Goal: Information Seeking & Learning: Find contact information

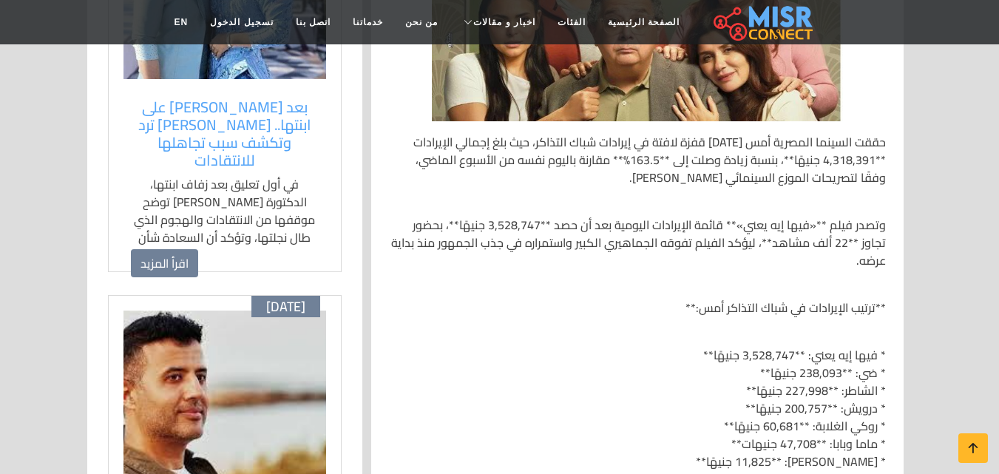
scroll to position [518, 0]
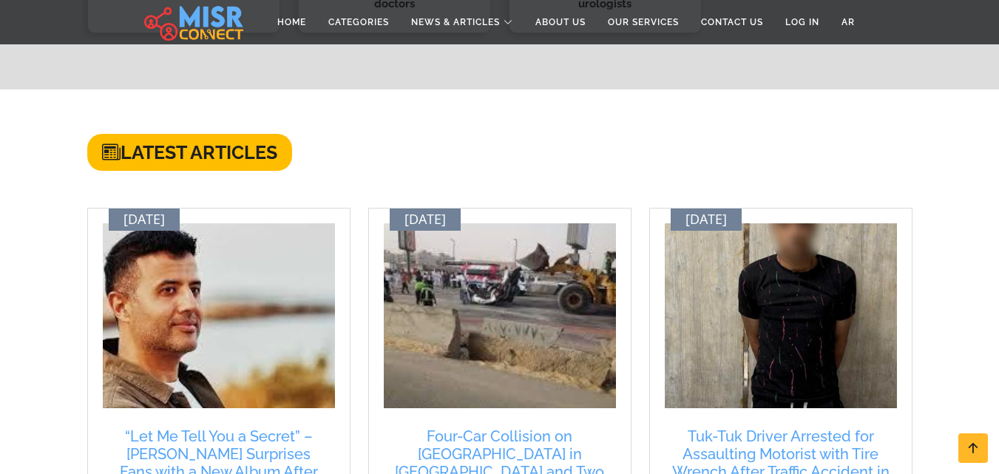
scroll to position [961, 0]
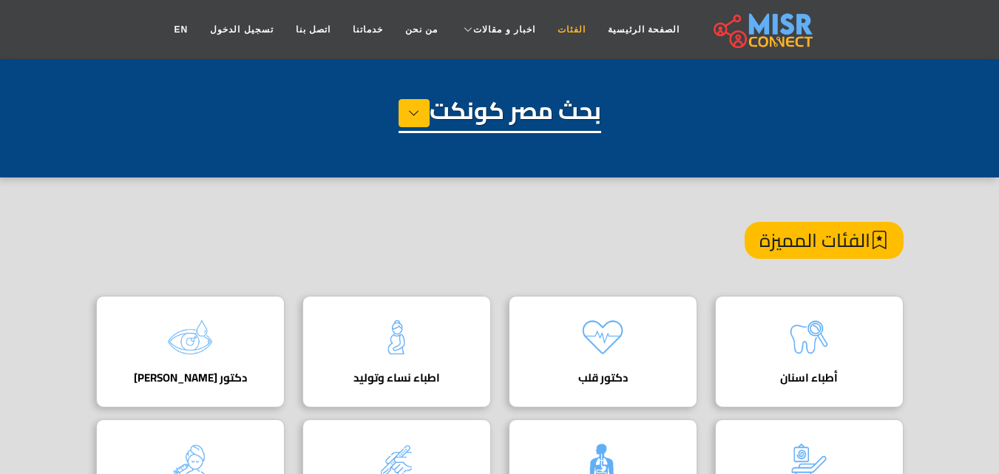
drag, startPoint x: 601, startPoint y: 23, endPoint x: 572, endPoint y: 24, distance: 28.9
click at [600, 23] on link "الصفحة الرئيسية" at bounding box center [644, 30] width 94 height 28
click at [563, 26] on link "الفئات" at bounding box center [571, 30] width 50 height 28
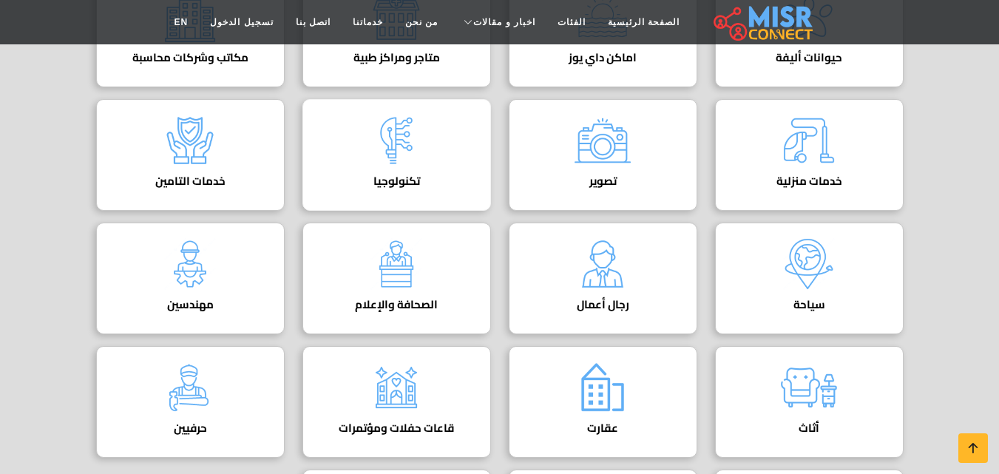
scroll to position [518, 0]
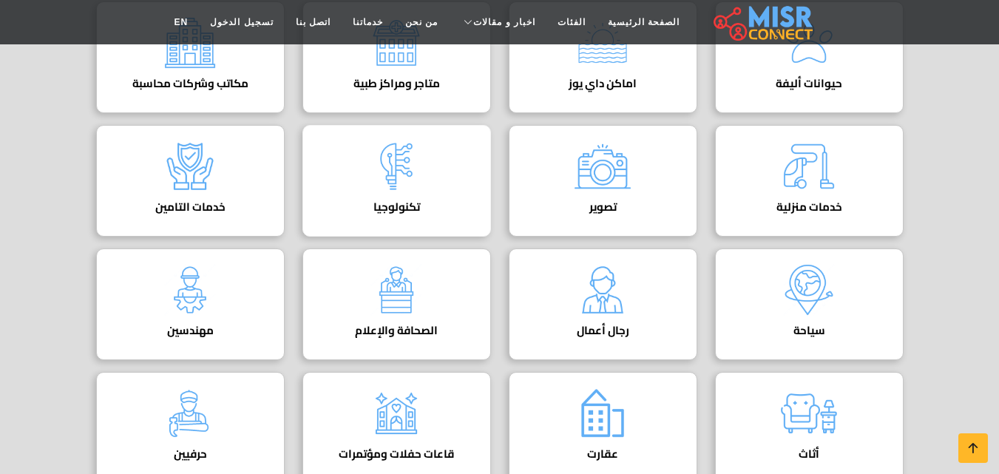
click at [418, 169] on img at bounding box center [396, 166] width 59 height 59
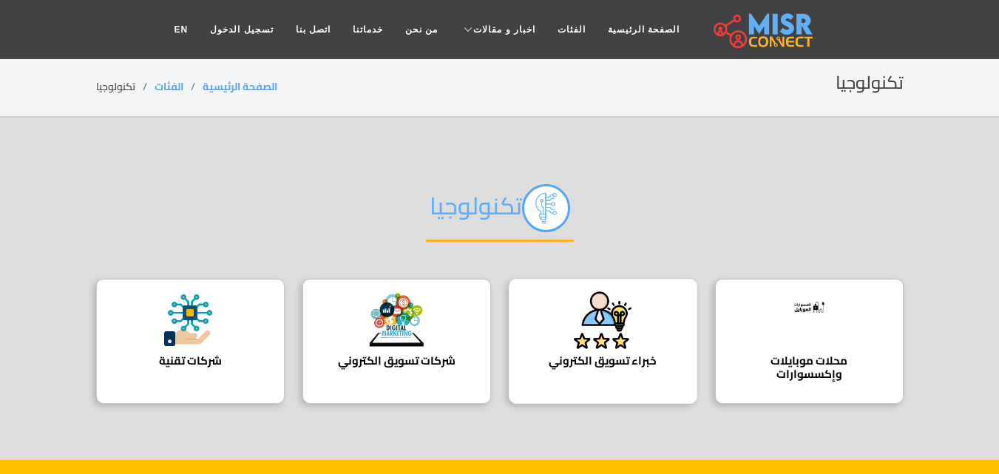
click at [629, 305] on img at bounding box center [602, 320] width 59 height 59
click at [197, 325] on img at bounding box center [189, 320] width 59 height 59
click at [621, 316] on img at bounding box center [602, 320] width 59 height 59
click at [429, 302] on div "شركات تسويق الكتروني" at bounding box center [396, 341] width 189 height 125
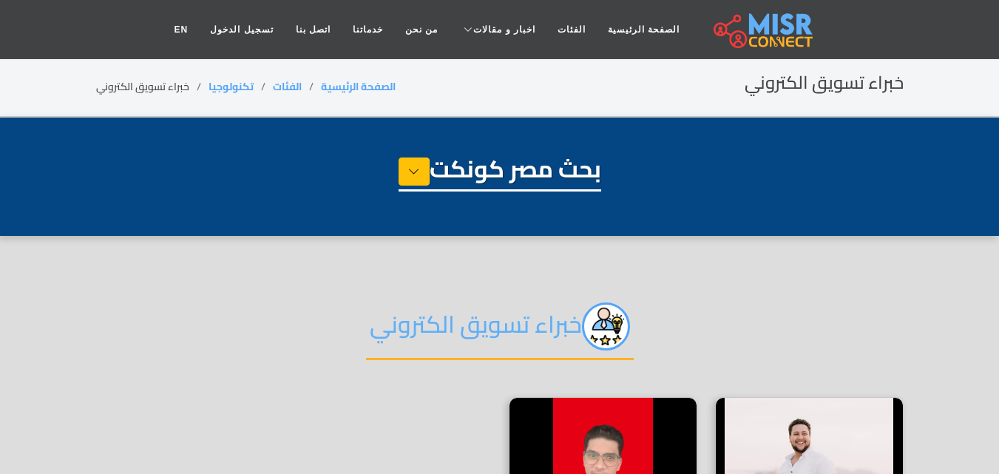
select select "**********"
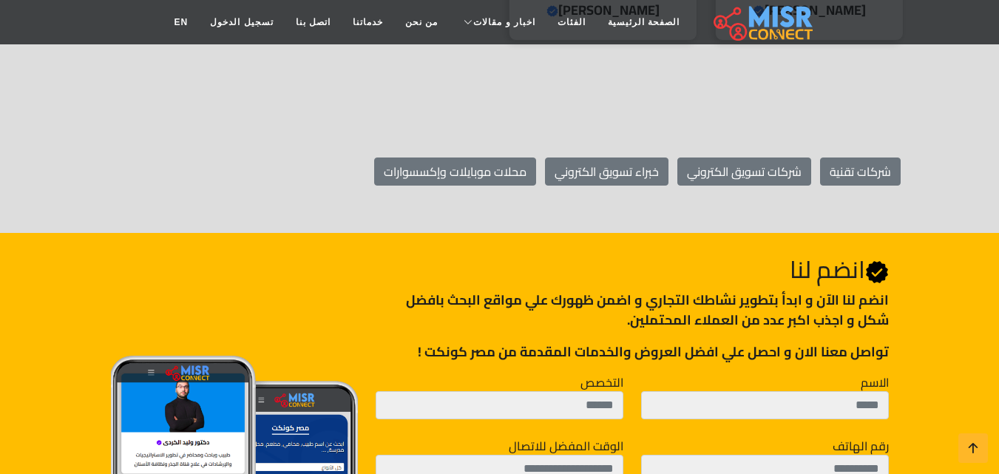
scroll to position [518, 0]
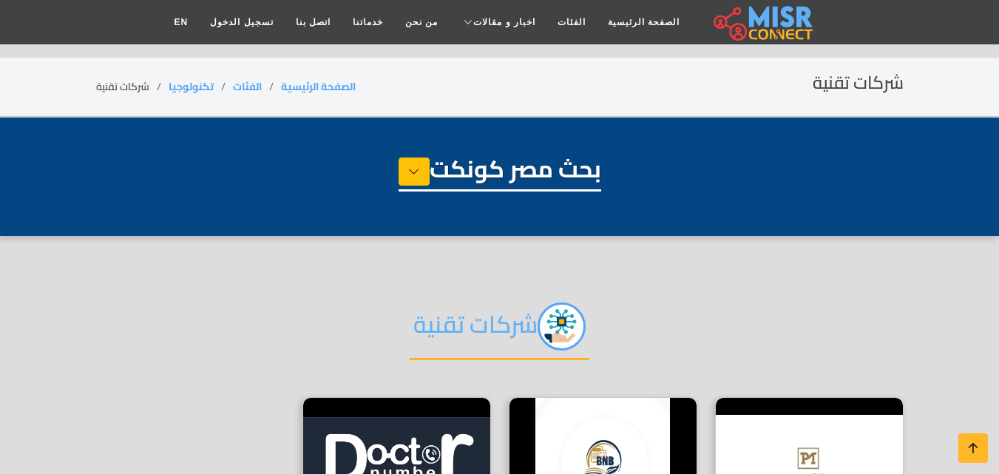
select select "**********"
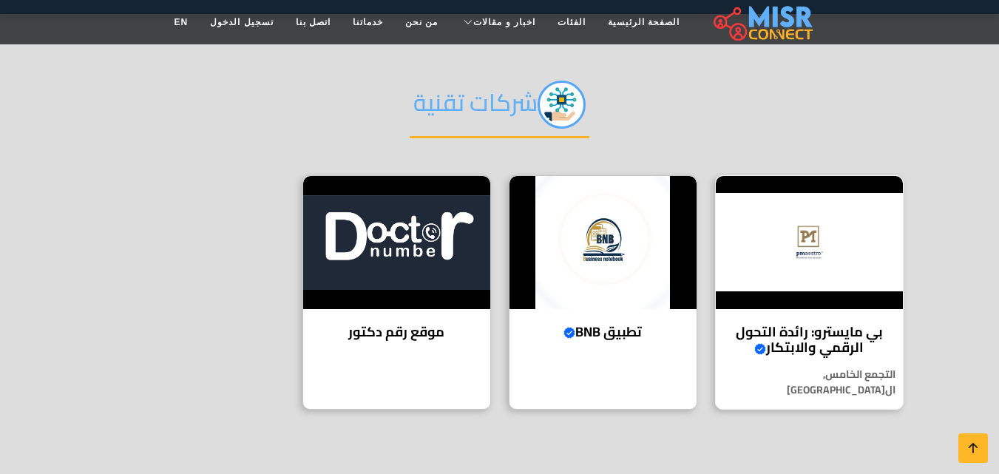
click at [780, 230] on img at bounding box center [809, 242] width 187 height 133
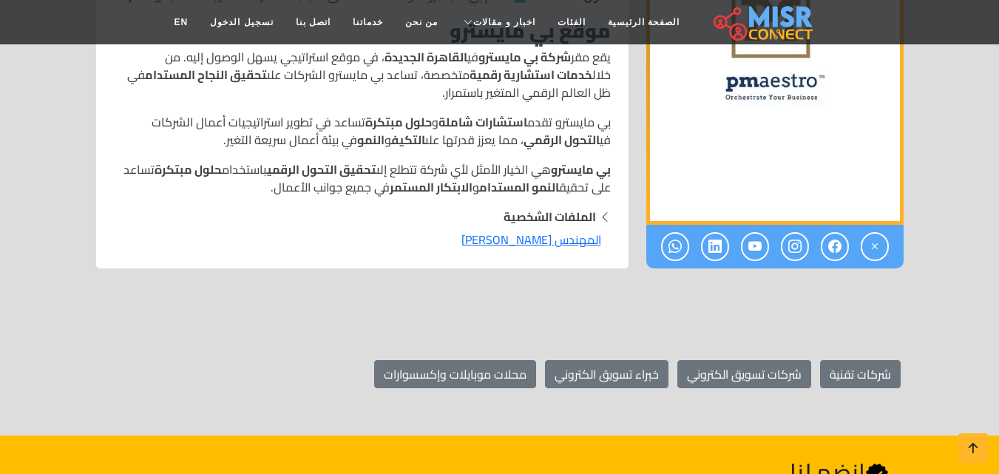
scroll to position [1446, 0]
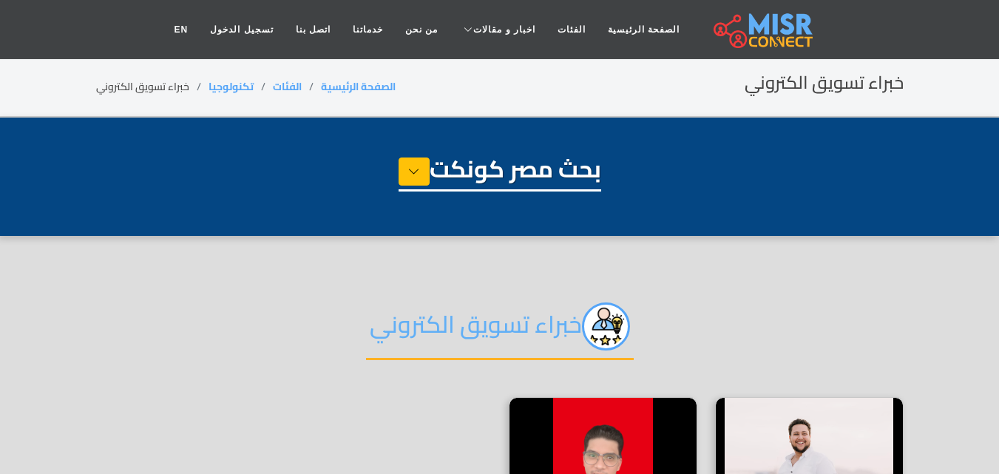
select select "**********"
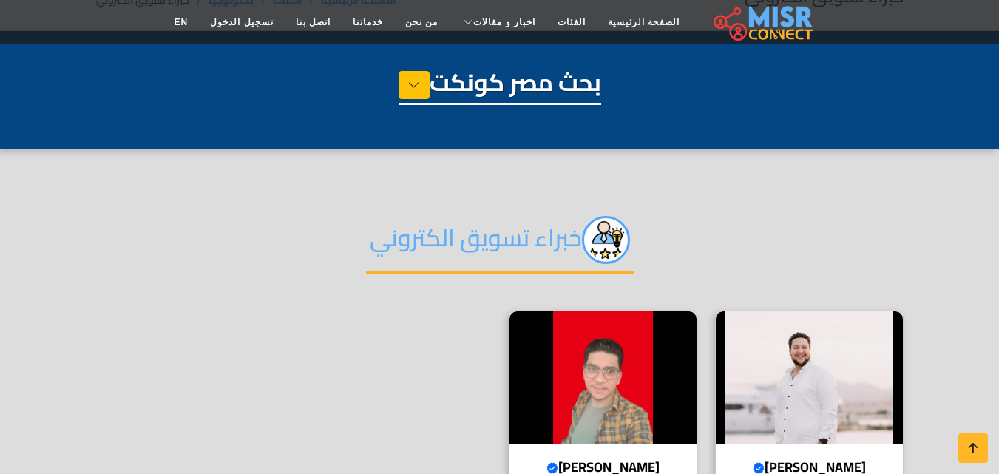
scroll to position [222, 0]
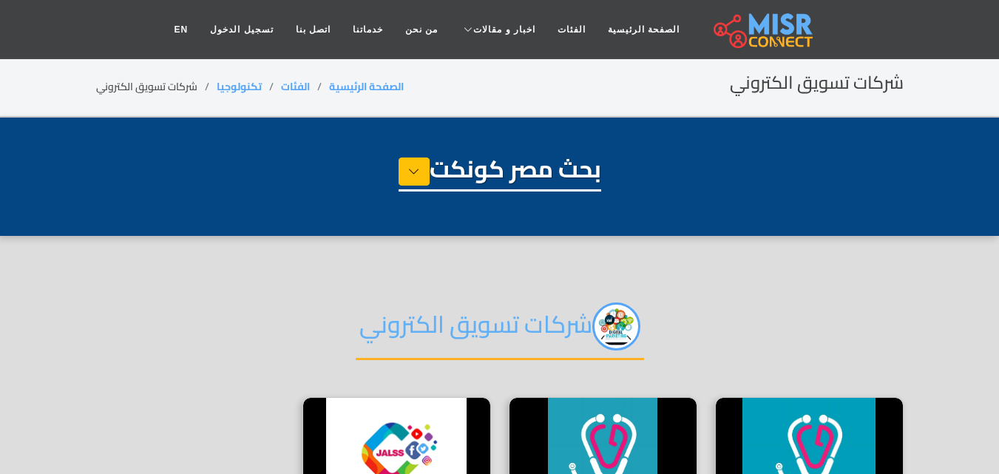
select select "**********"
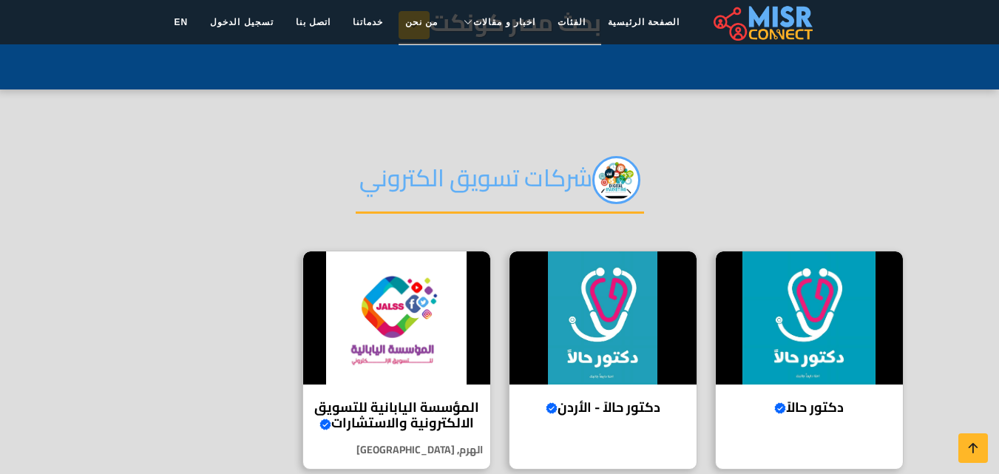
scroll to position [148, 0]
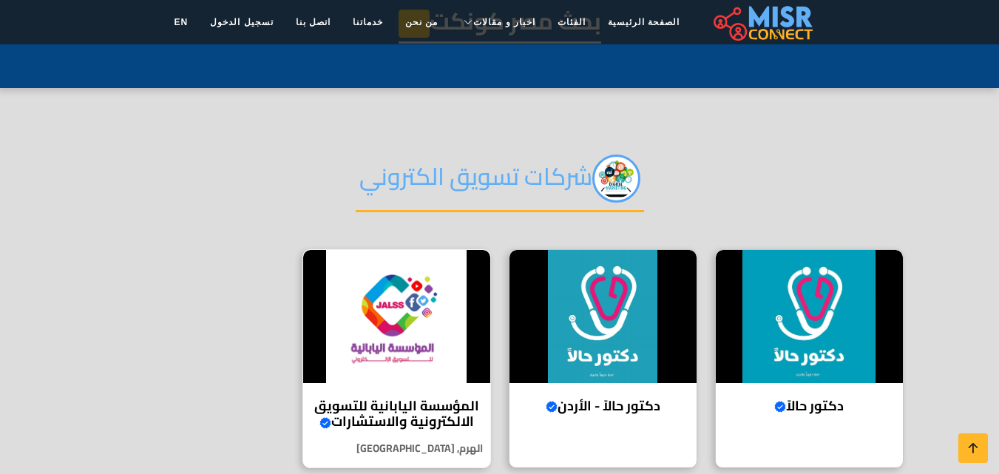
click at [451, 314] on img at bounding box center [396, 316] width 187 height 133
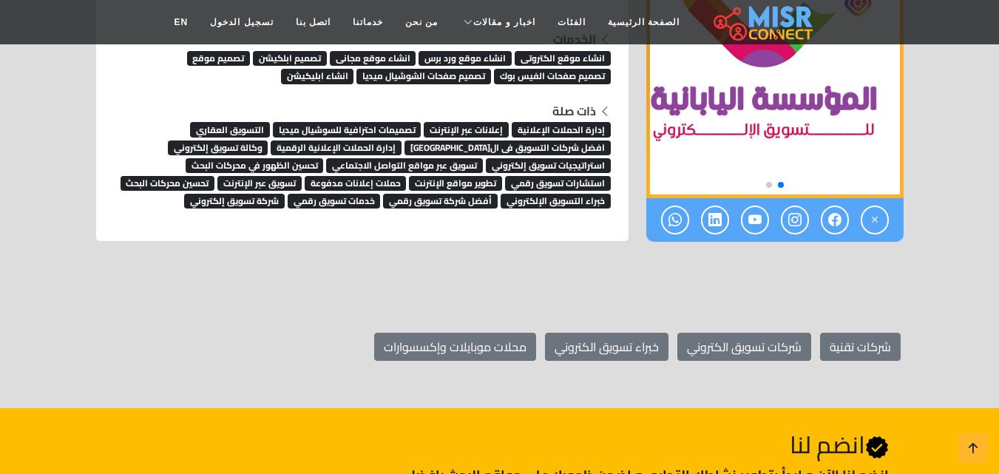
scroll to position [10056, 0]
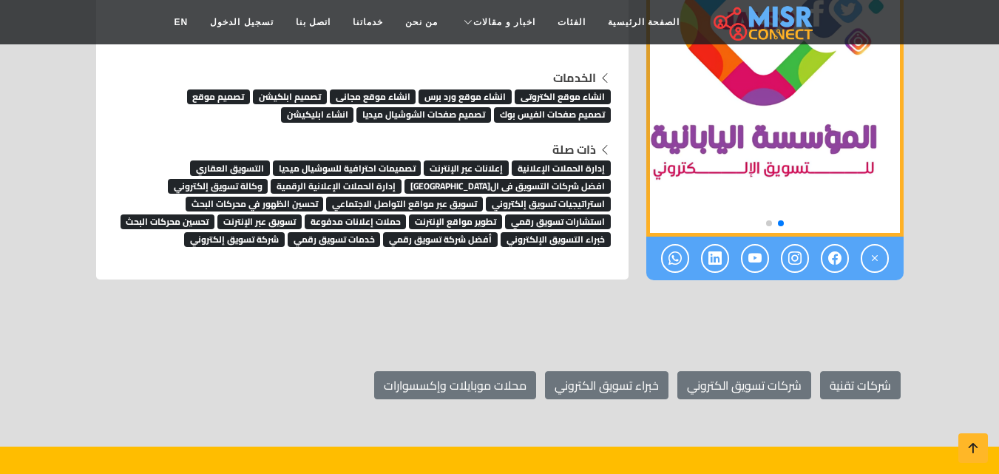
click at [575, 246] on span "خبراء التسويق الإلكتروني" at bounding box center [556, 239] width 110 height 15
click at [294, 204] on span "تحسين الظهور في محركات البحث" at bounding box center [255, 204] width 138 height 15
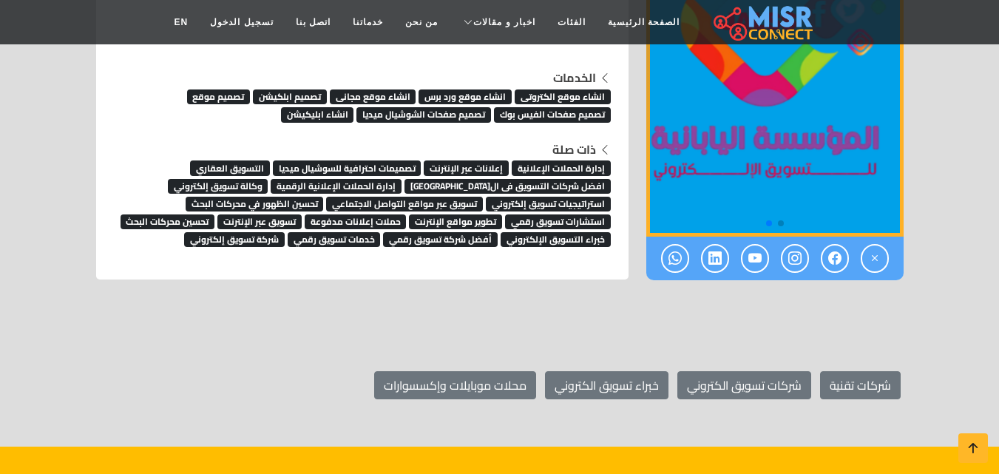
click at [388, 166] on span "تصميمات احترافية للسوشيال ميديا" at bounding box center [347, 167] width 149 height 15
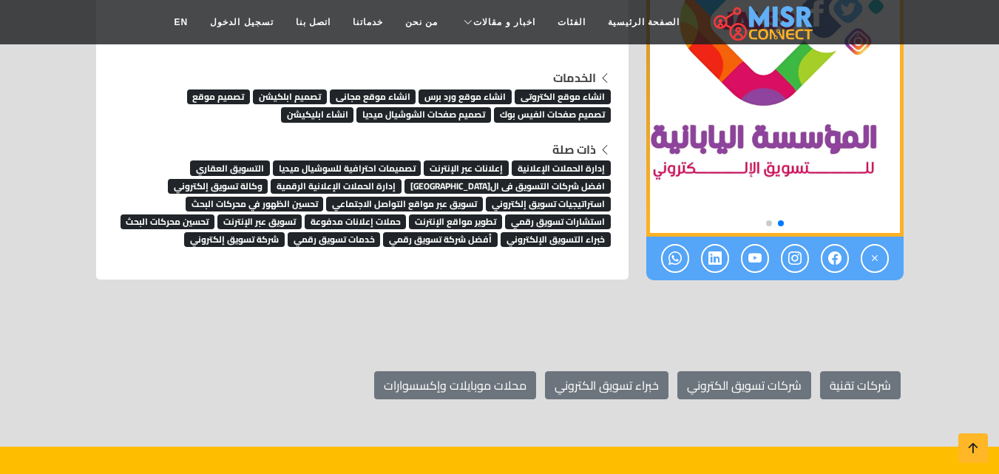
click at [529, 203] on span "استراتيجيات تسويق إلكتروني" at bounding box center [548, 204] width 125 height 15
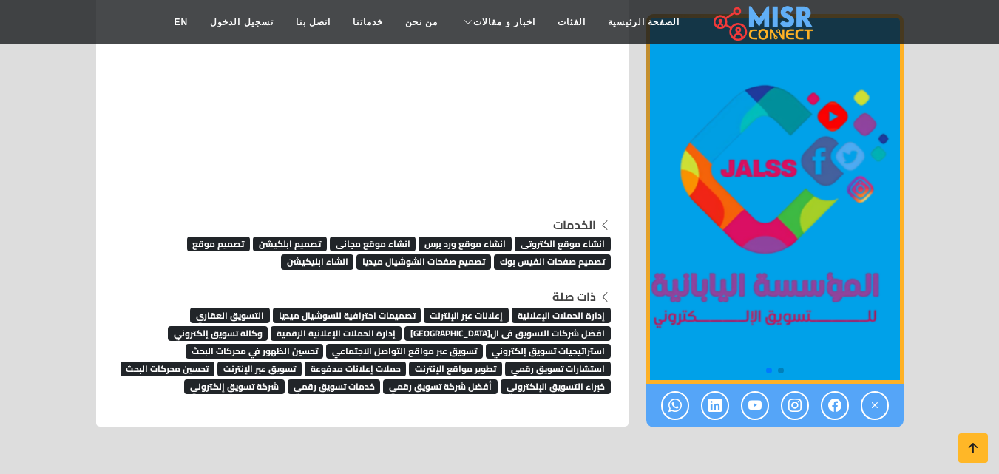
scroll to position [9908, 0]
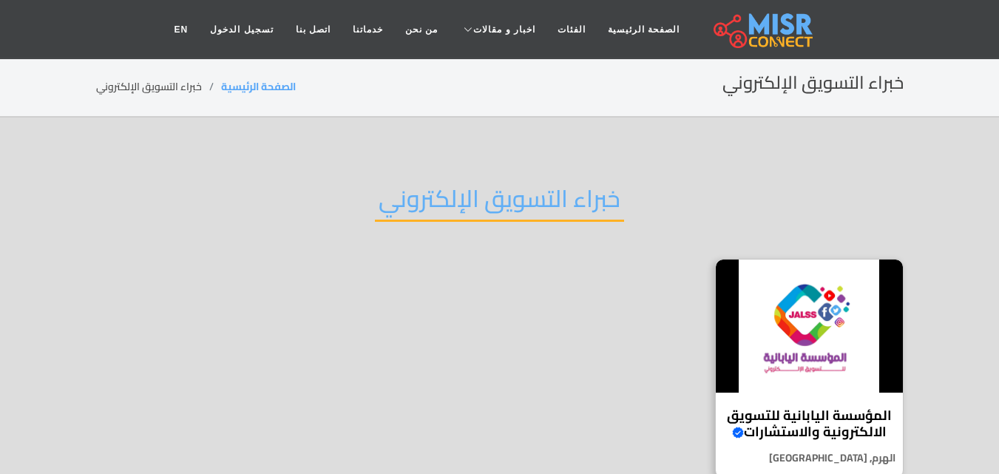
click at [526, 190] on h2 "خبراء التسويق الإلكتروني" at bounding box center [499, 203] width 249 height 38
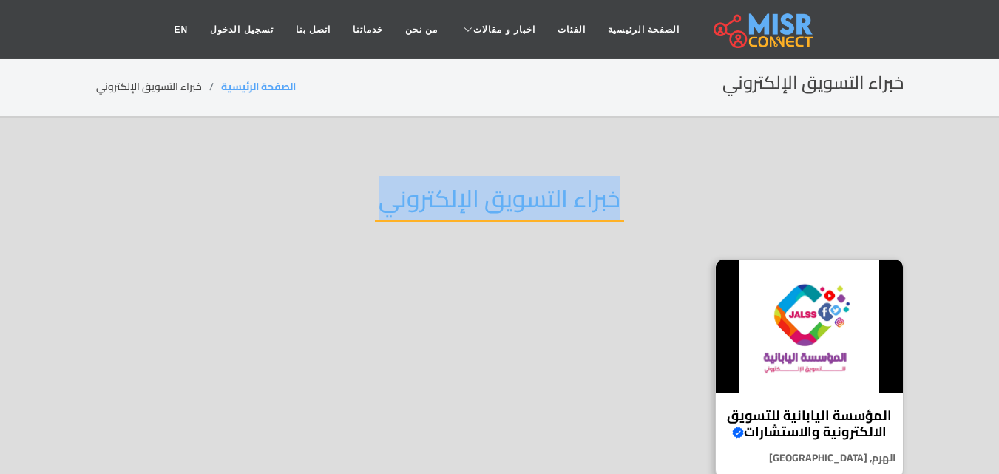
click at [526, 190] on h2 "خبراء التسويق الإلكتروني" at bounding box center [499, 203] width 249 height 38
click at [492, 184] on h2 "خبراء التسويق الإلكتروني" at bounding box center [499, 203] width 249 height 38
click at [498, 196] on h2 "خبراء التسويق الإلكتروني" at bounding box center [499, 203] width 249 height 38
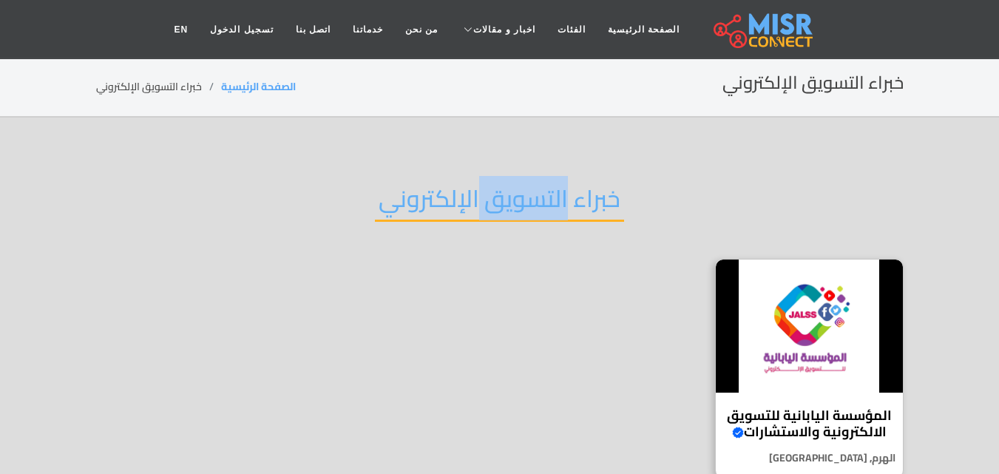
click at [498, 196] on h2 "خبراء التسويق الإلكتروني" at bounding box center [499, 203] width 249 height 38
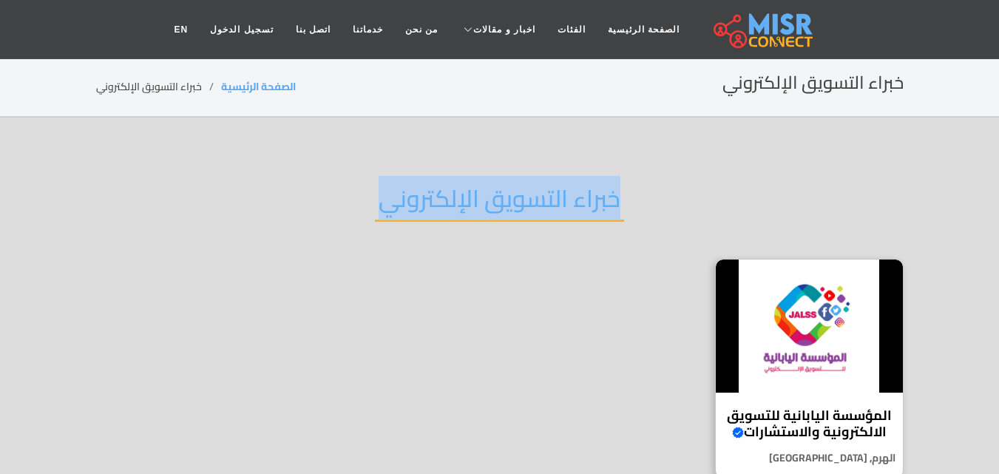
click at [498, 196] on h2 "خبراء التسويق الإلكتروني" at bounding box center [499, 203] width 249 height 38
click at [267, 91] on link "الصفحة الرئيسية" at bounding box center [258, 86] width 75 height 19
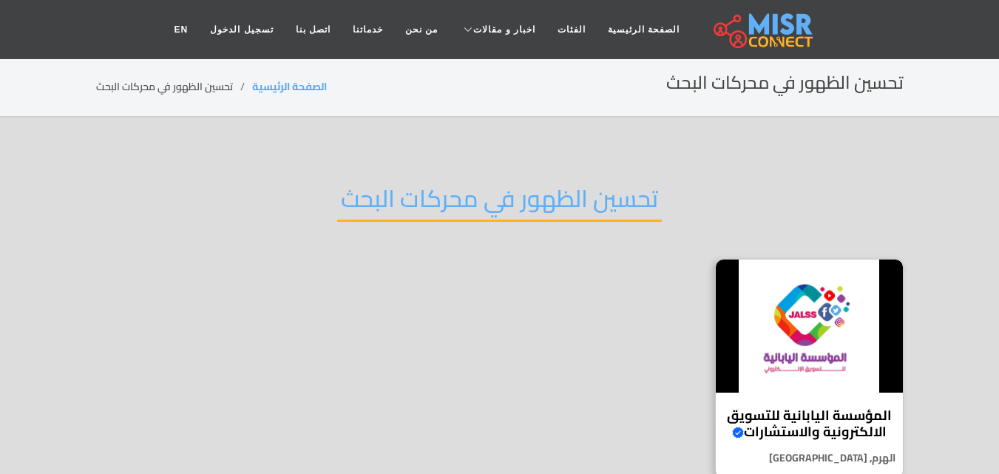
click at [549, 203] on h2 "تحسين الظهور في محركات البحث" at bounding box center [499, 203] width 325 height 38
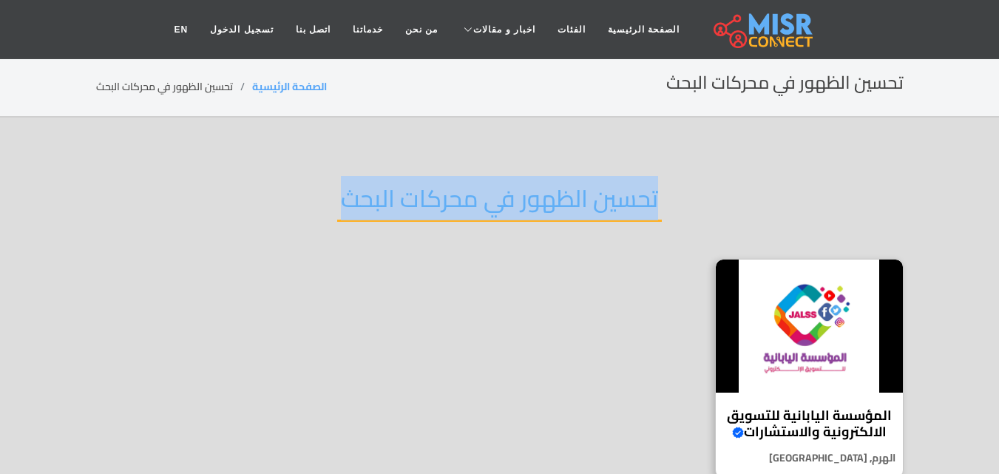
click at [549, 203] on h2 "تحسين الظهور في محركات البحث" at bounding box center [499, 203] width 325 height 38
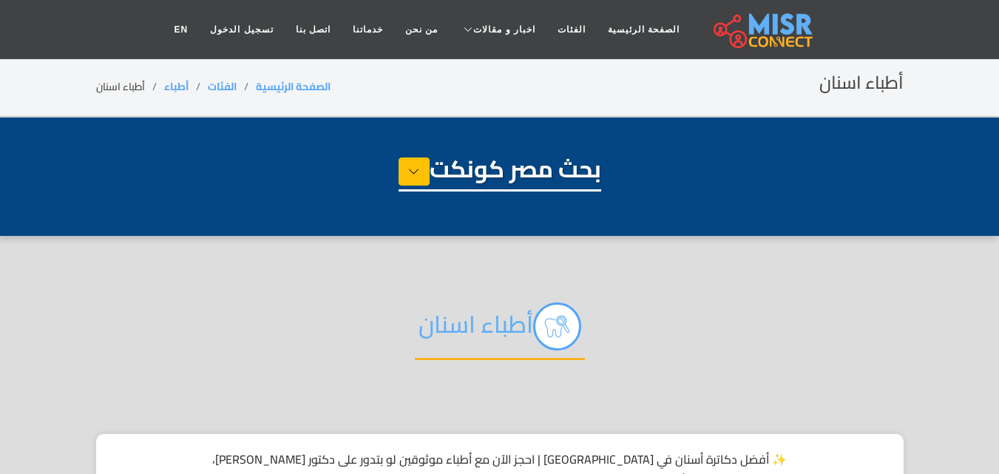
select select "*****"
select select "**********"
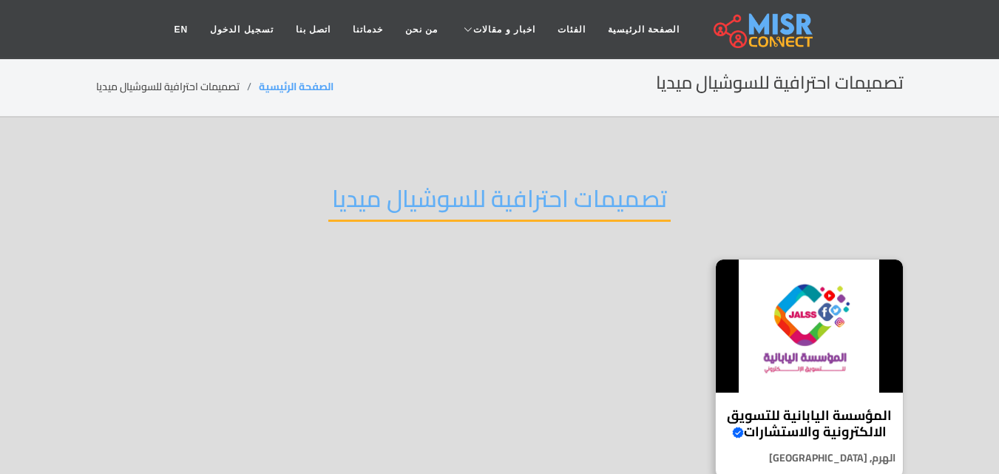
click at [543, 200] on h2 "تصميمات احترافية للسوشيال ميديا" at bounding box center [499, 203] width 342 height 38
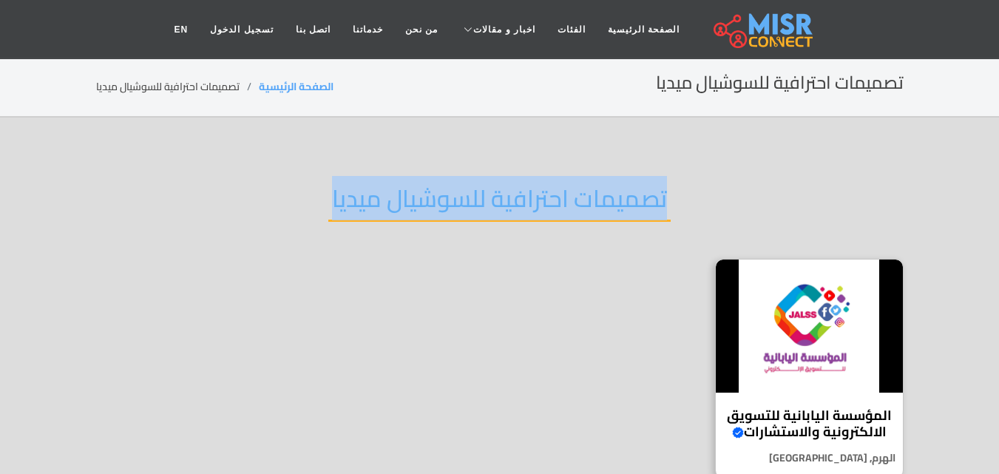
click at [543, 200] on h2 "تصميمات احترافية للسوشيال ميديا" at bounding box center [499, 203] width 342 height 38
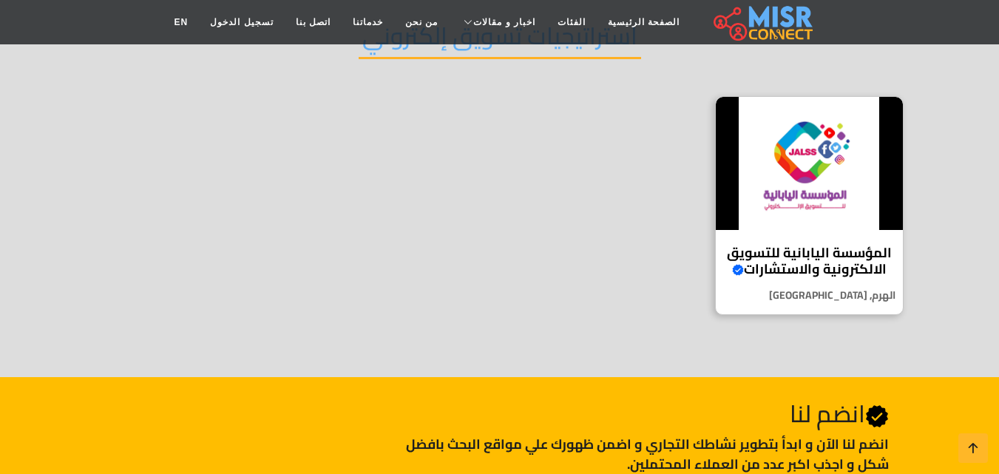
scroll to position [74, 0]
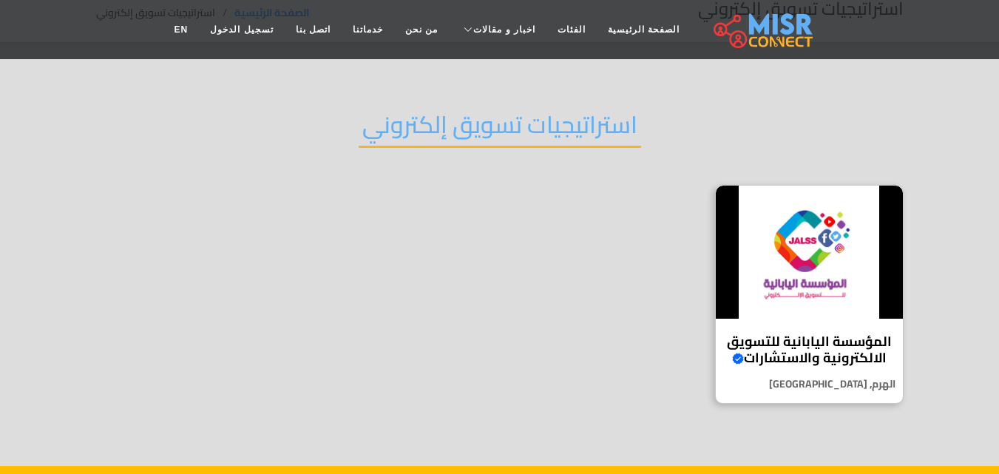
click at [535, 142] on h2 "استراتيجيات تسويق إلكتروني" at bounding box center [500, 129] width 282 height 38
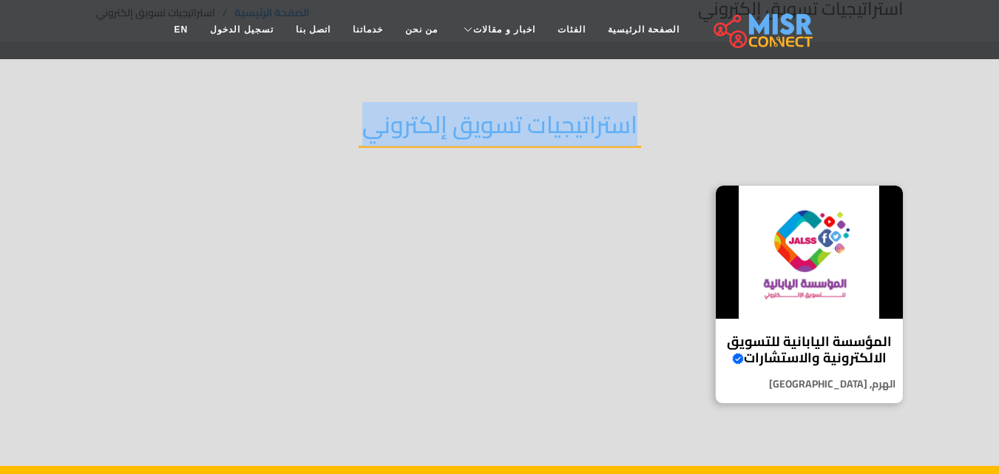
click at [535, 142] on h2 "استراتيجيات تسويق إلكتروني" at bounding box center [500, 129] width 282 height 38
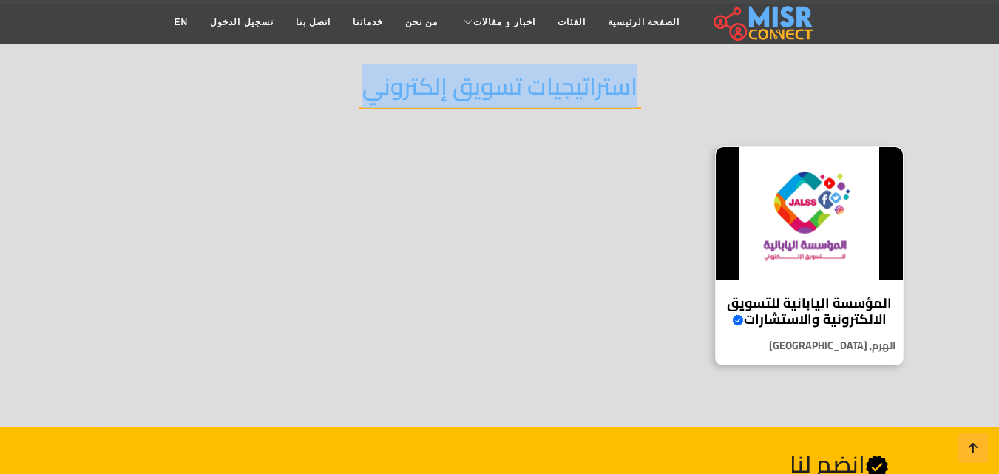
scroll to position [0, 0]
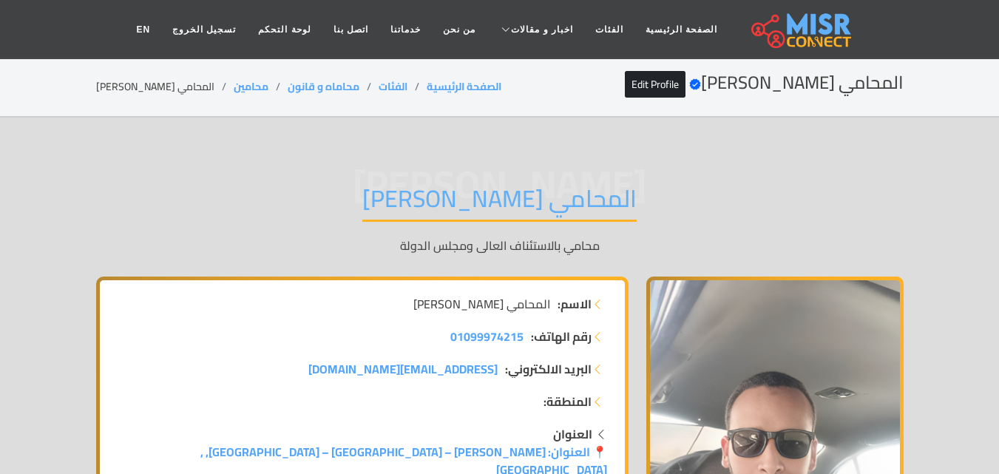
drag, startPoint x: 668, startPoint y: 84, endPoint x: 677, endPoint y: 84, distance: 8.2
click at [689, 84] on icon at bounding box center [694, 84] width 11 height 11
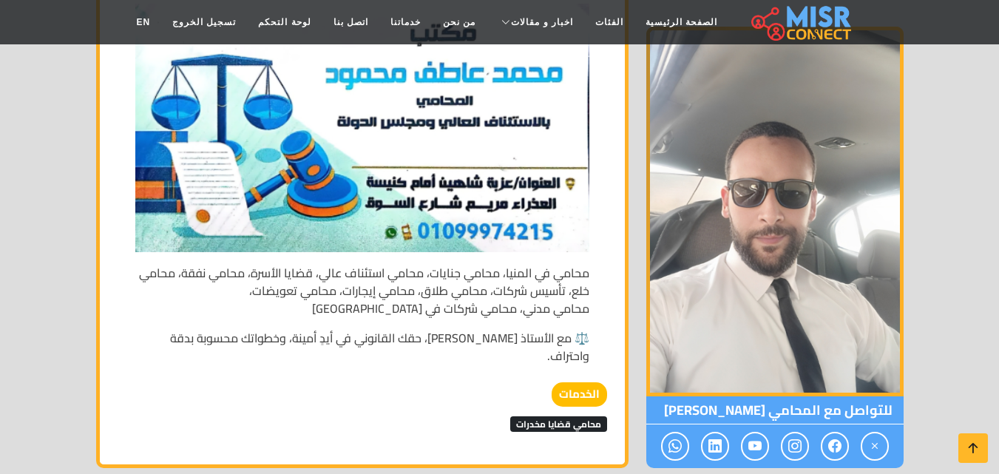
scroll to position [3251, 0]
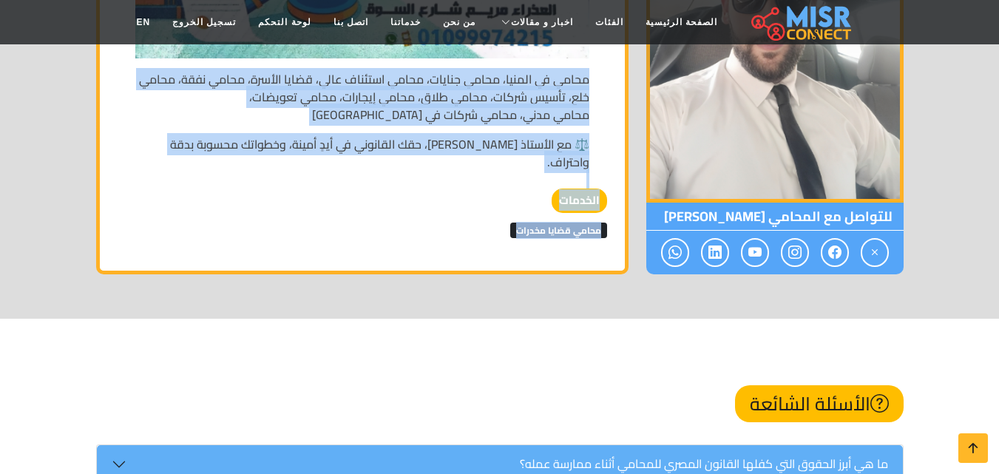
drag, startPoint x: 589, startPoint y: 89, endPoint x: 313, endPoint y: 218, distance: 304.3
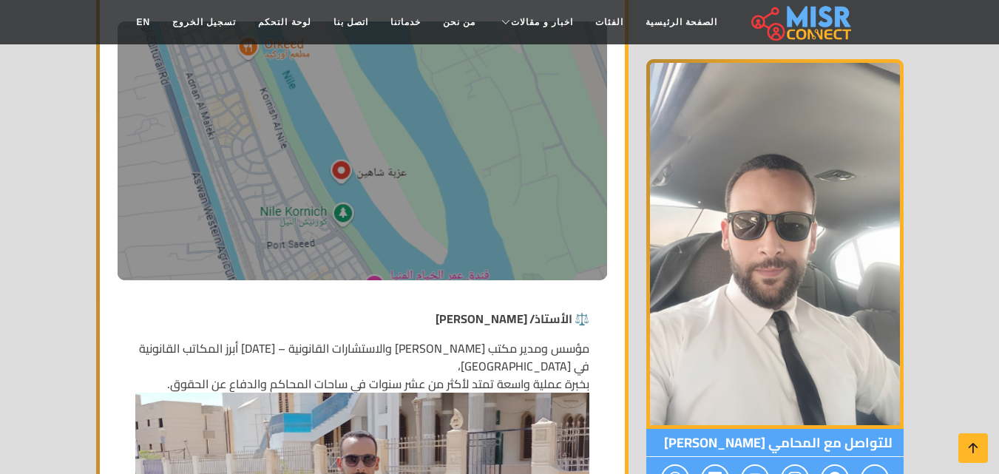
scroll to position [632, 0]
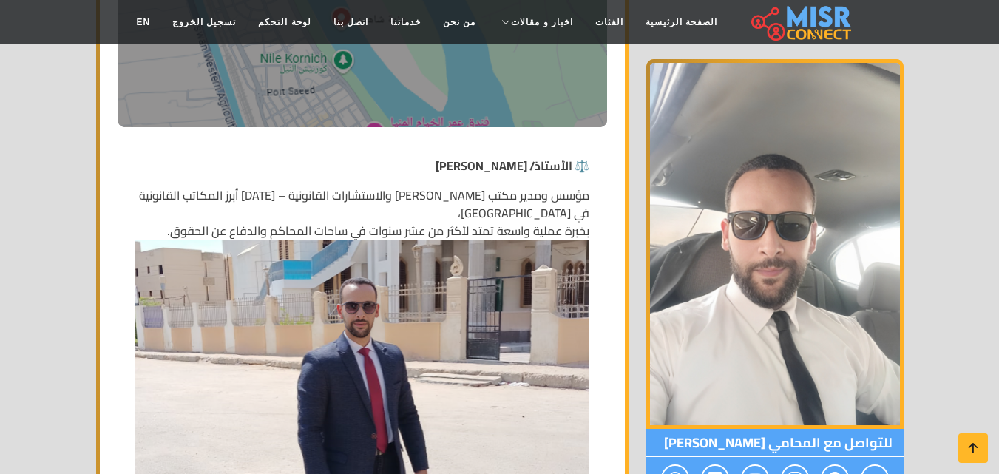
click at [554, 196] on p "مؤسس ومدير مكتب [PERSON_NAME] والاستشارات القانونية – [DATE] أبرز المكاتب القان…" at bounding box center [362, 450] width 454 height 528
click at [500, 193] on p "مؤسس ومدير مكتب [PERSON_NAME] والاستشارات القانونية – [DATE] أبرز المكاتب القان…" at bounding box center [362, 450] width 454 height 528
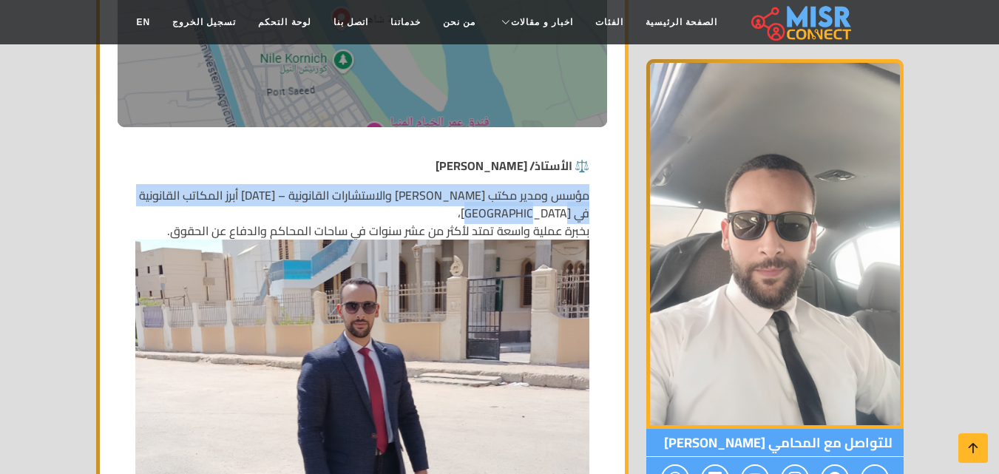
drag, startPoint x: 532, startPoint y: 192, endPoint x: 597, endPoint y: 174, distance: 67.4
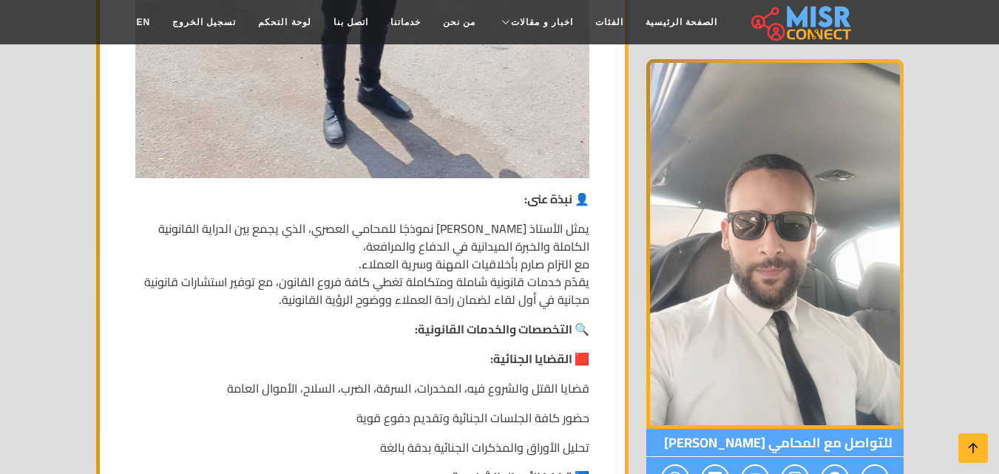
scroll to position [1298, 0]
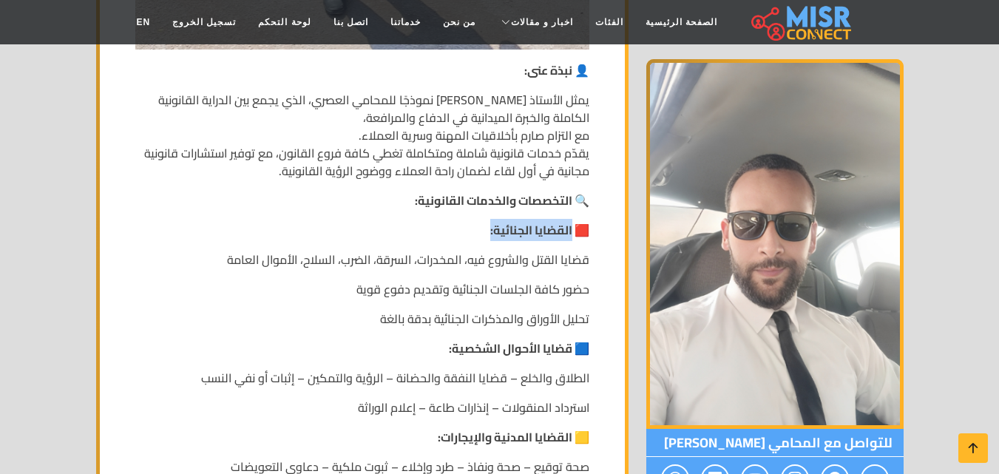
drag, startPoint x: 570, startPoint y: 211, endPoint x: 467, endPoint y: 220, distance: 103.2
click at [467, 221] on p "🟥 القضايا الجنائية:" at bounding box center [362, 230] width 454 height 18
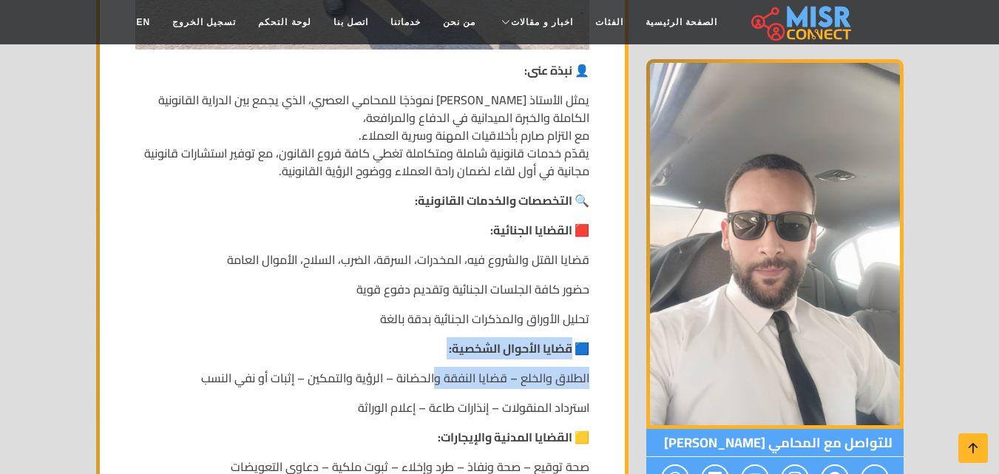
drag, startPoint x: 569, startPoint y: 341, endPoint x: 437, endPoint y: 342, distance: 131.6
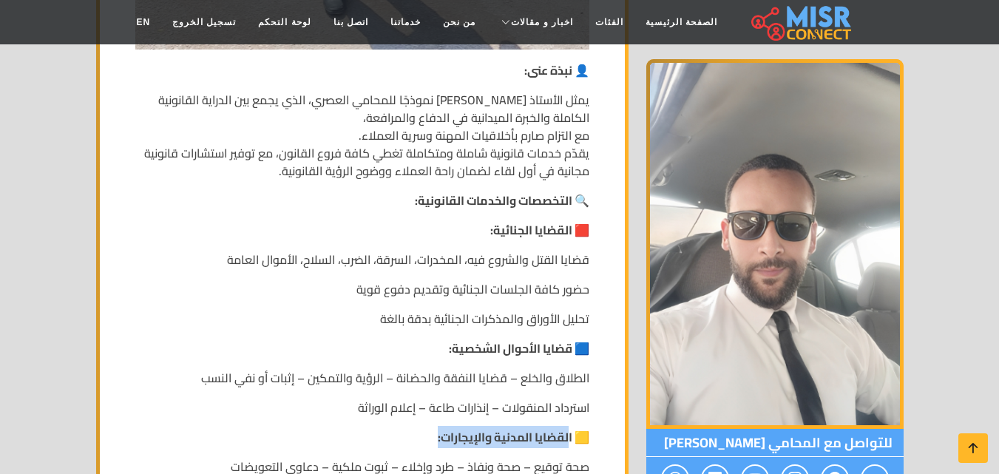
drag, startPoint x: 568, startPoint y: 423, endPoint x: 413, endPoint y: 423, distance: 154.5
click at [413, 428] on p "🟨 القضايا المدنية والإيجارات:" at bounding box center [362, 437] width 454 height 18
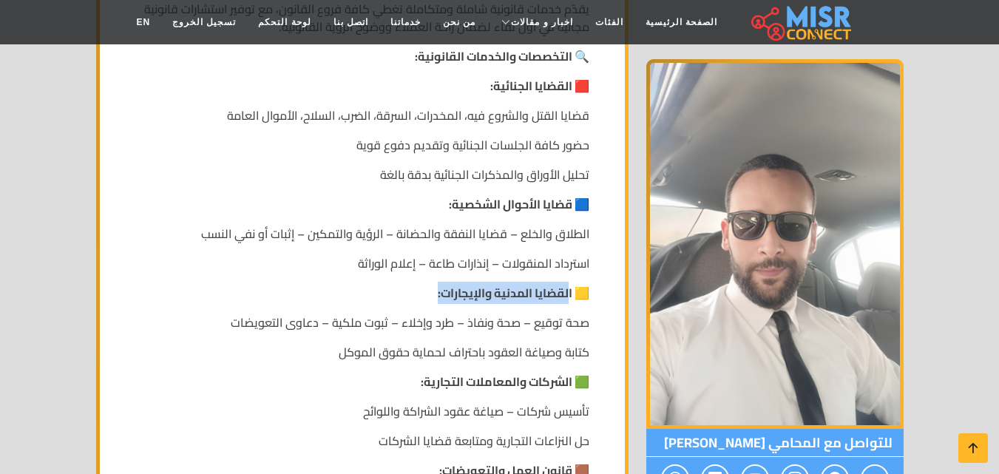
scroll to position [1446, 0]
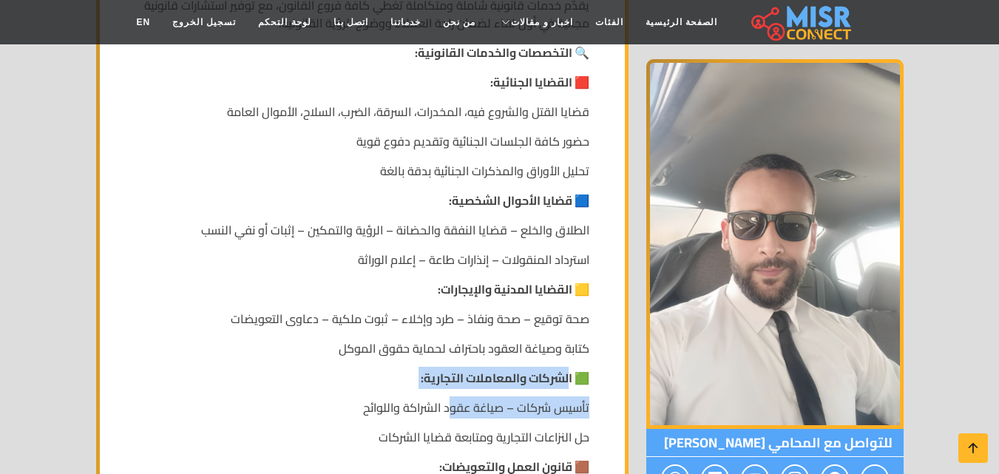
drag, startPoint x: 563, startPoint y: 370, endPoint x: 467, endPoint y: 368, distance: 96.9
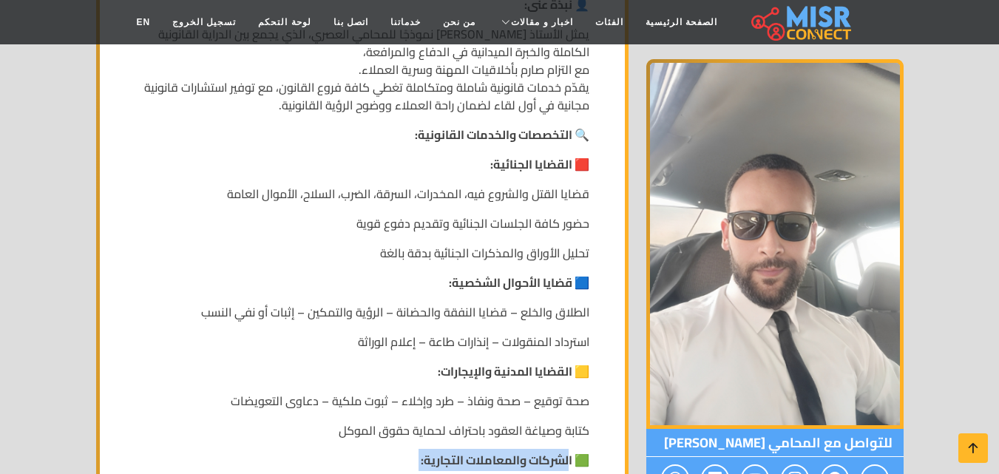
scroll to position [1298, 0]
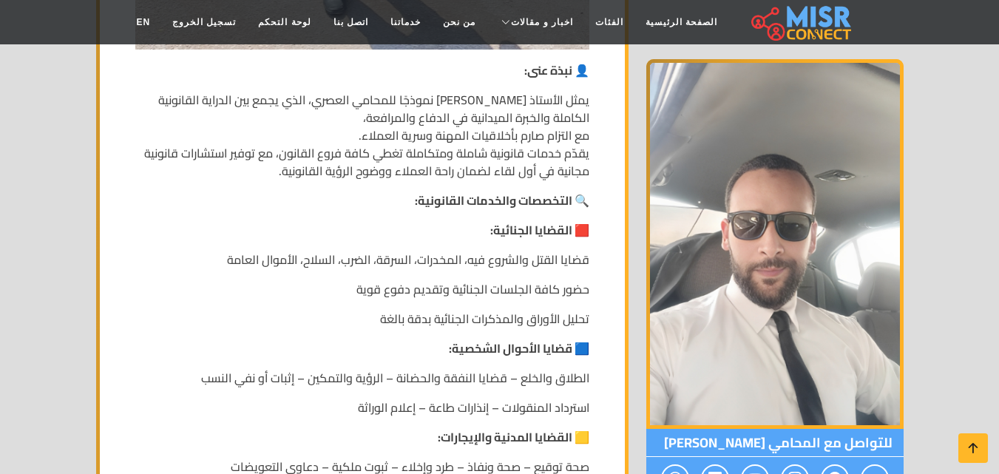
click at [550, 219] on strong "🟥 القضايا الجنائية:" at bounding box center [539, 230] width 99 height 22
click at [507, 219] on strong "🟥 القضايا الجنائية:" at bounding box center [539, 230] width 99 height 22
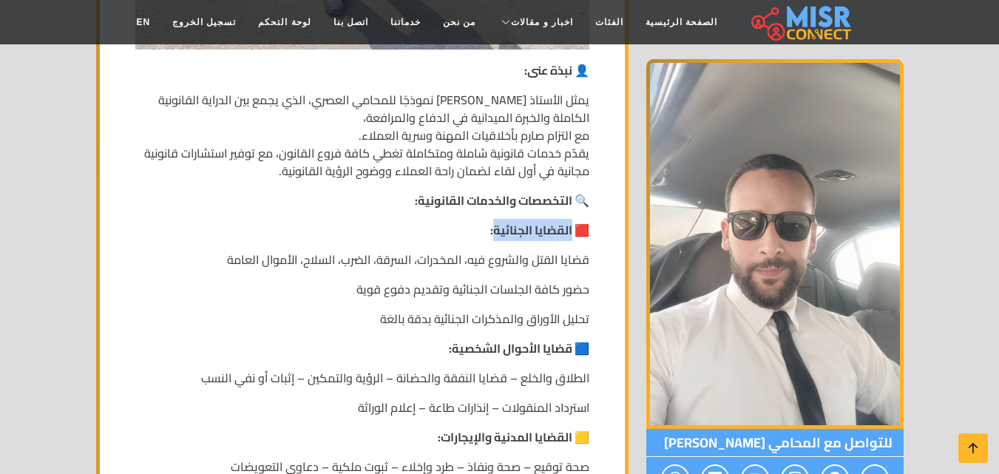
click at [553, 219] on strong "🟥 القضايا الجنائية:" at bounding box center [539, 230] width 99 height 22
